Goal: Browse casually

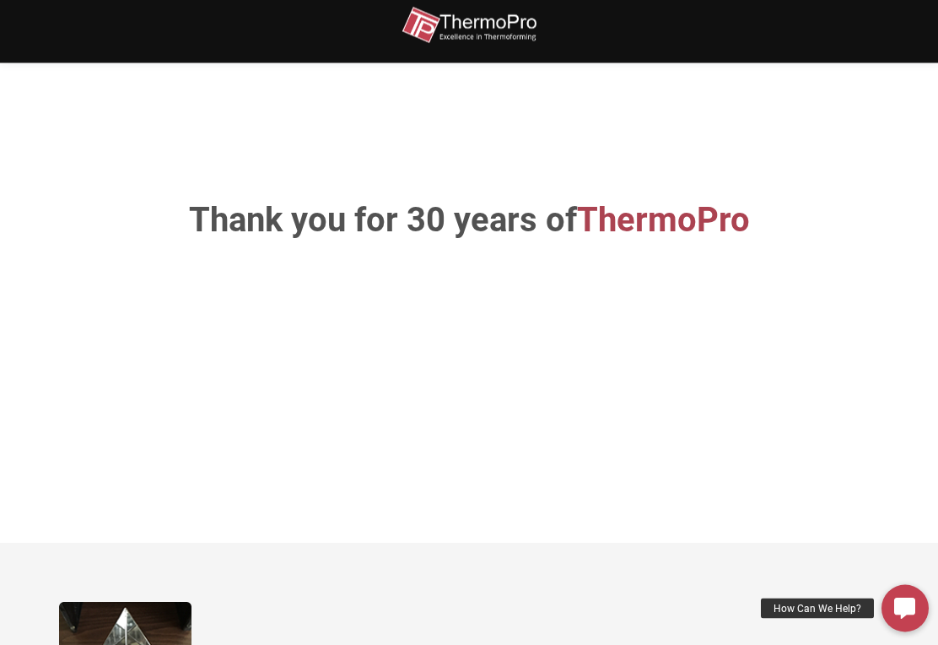
scroll to position [165, 0]
click at [819, 619] on div "How Can We Help?" at bounding box center [817, 608] width 113 height 20
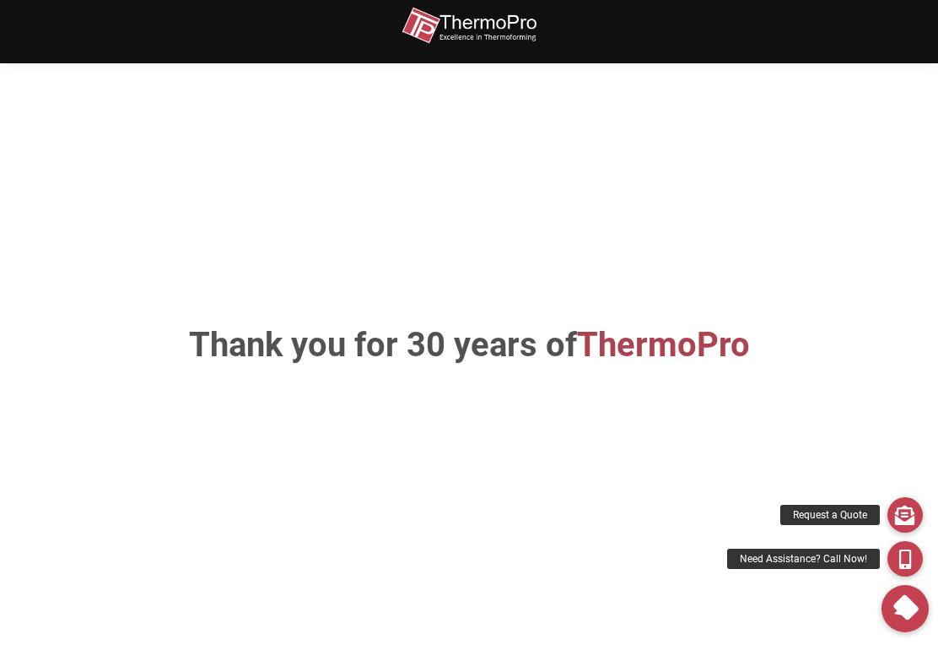
scroll to position [42, 0]
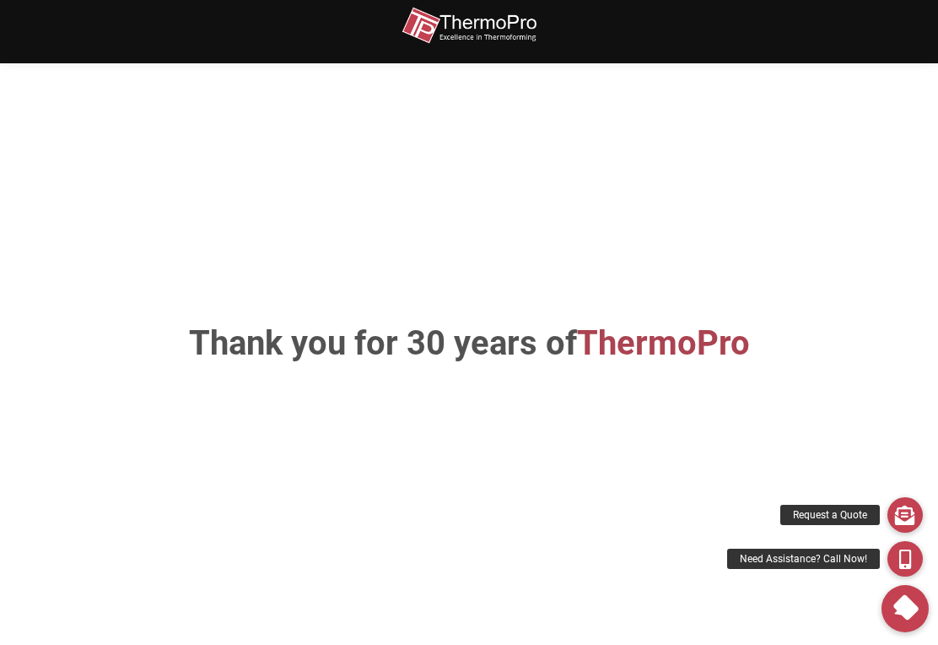
click at [527, 29] on img at bounding box center [469, 26] width 135 height 38
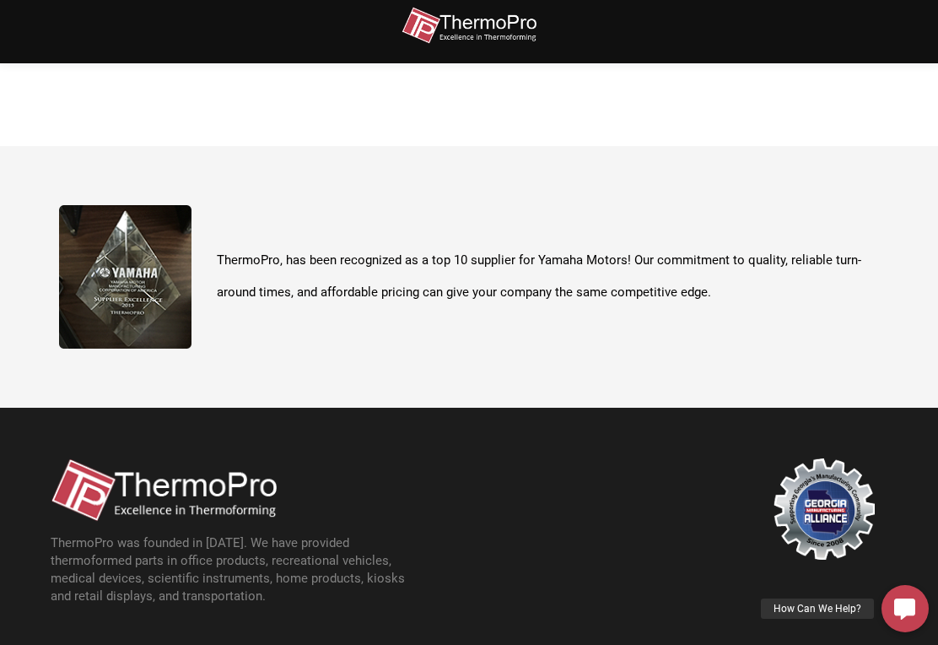
scroll to position [613, 0]
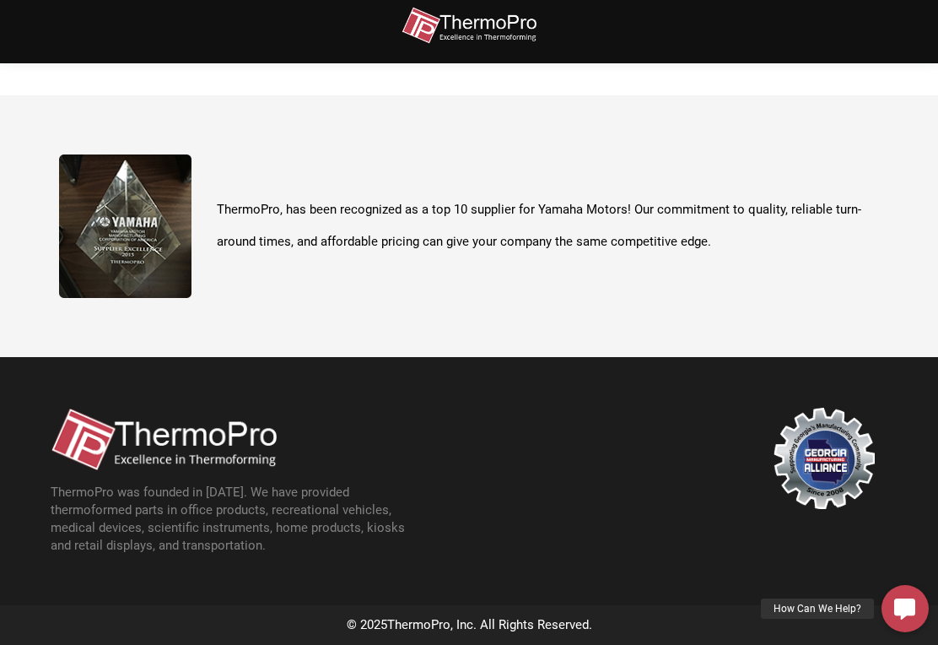
click at [118, 523] on p "ThermoPro was founded in [DATE]. We have provided thermoformed parts in office …" at bounding box center [239, 519] width 376 height 71
click at [835, 480] on img at bounding box center [824, 458] width 101 height 101
click at [816, 619] on div "How Can We Help?" at bounding box center [817, 608] width 113 height 20
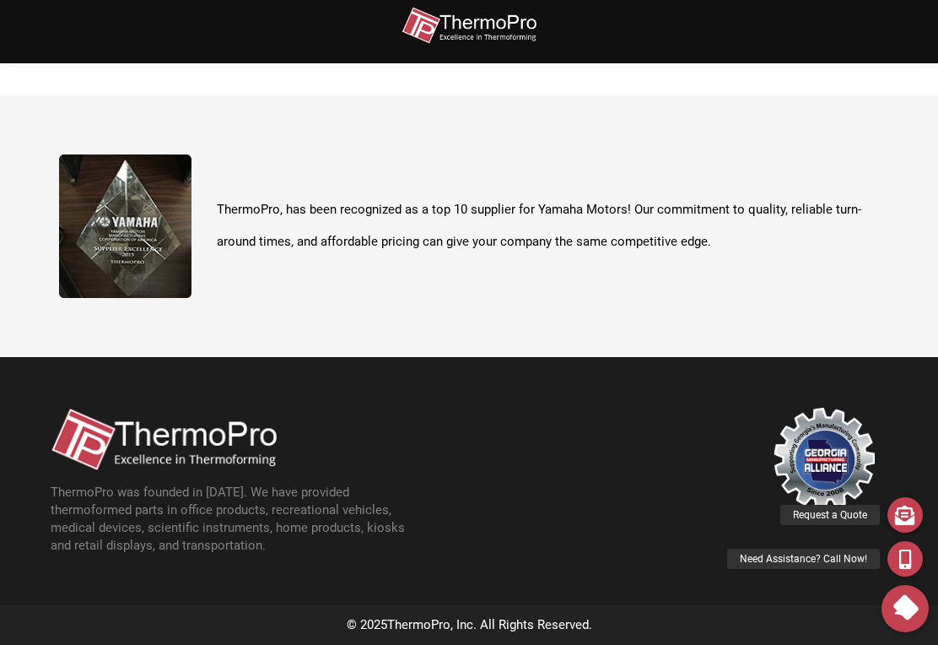
click at [826, 569] on div "Need Assistance? Call Now!" at bounding box center [803, 559] width 153 height 20
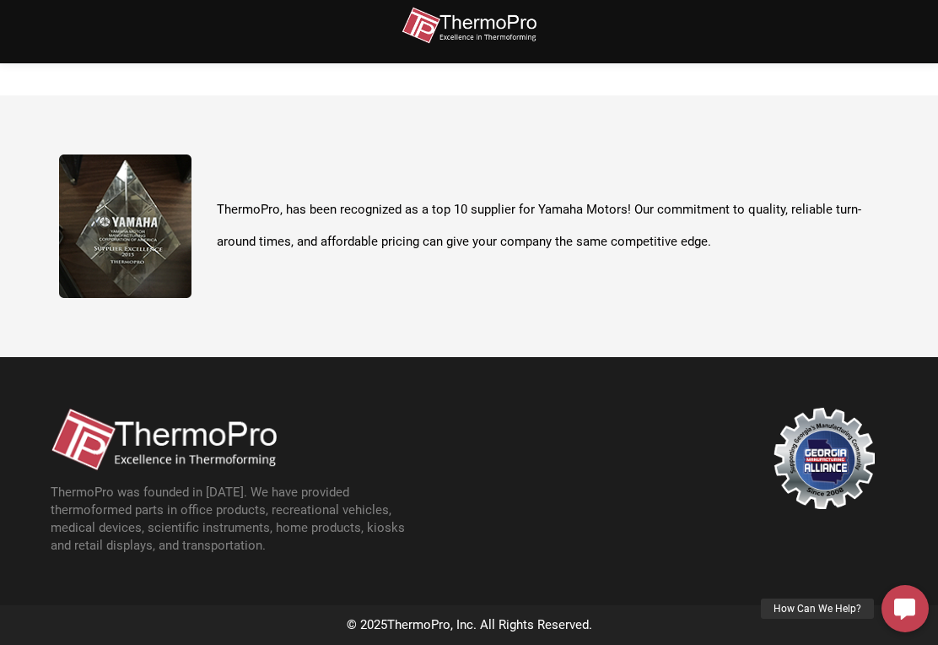
click at [846, 619] on div "How Can We Help?" at bounding box center [817, 608] width 113 height 20
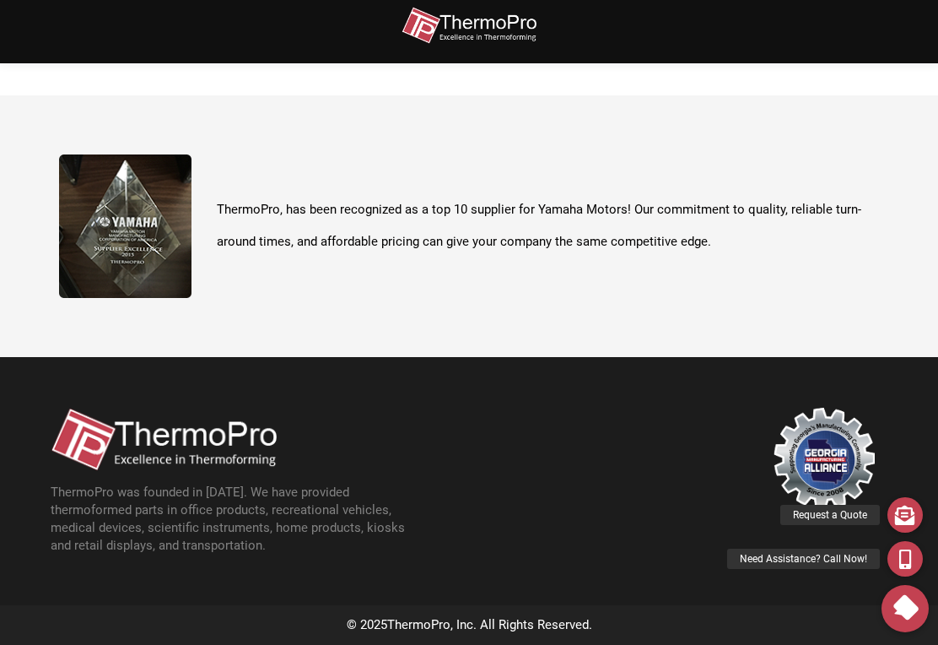
click at [922, 632] on link "How Can We Help?" at bounding box center [905, 608] width 47 height 47
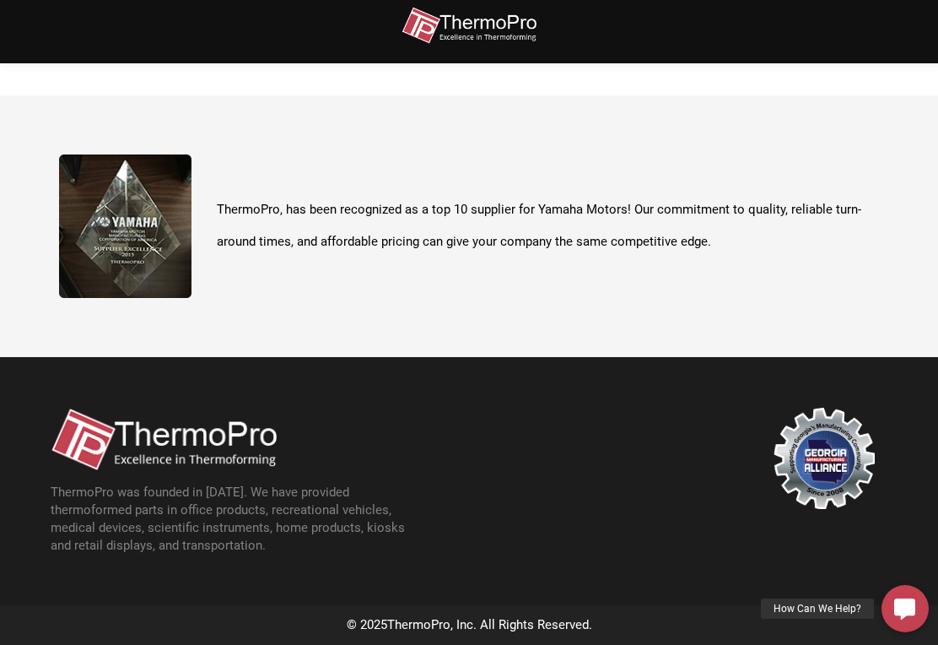
click at [911, 619] on icon at bounding box center [905, 607] width 21 height 21
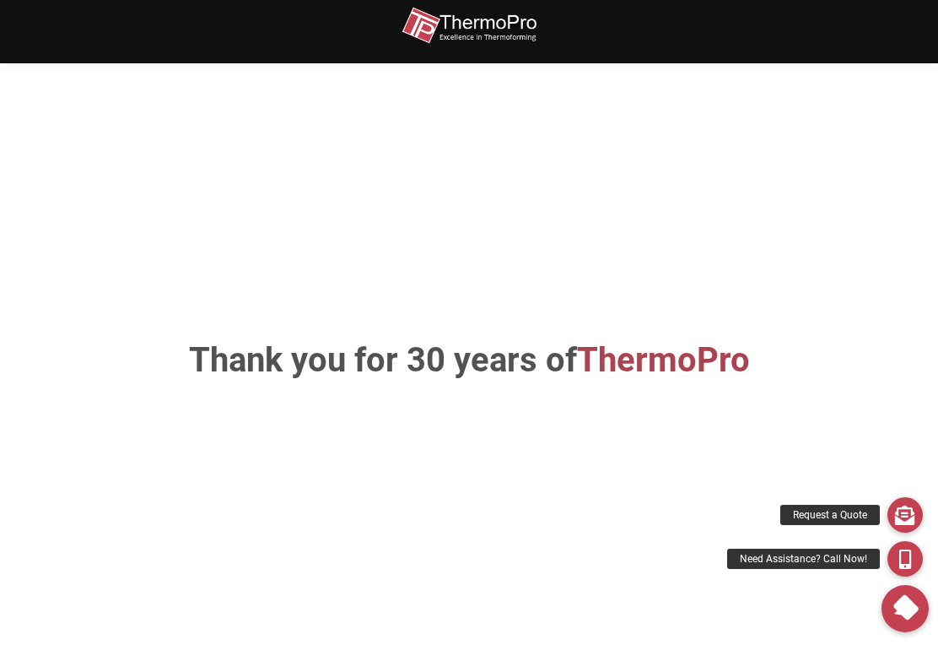
scroll to position [0, 0]
